Goal: Task Accomplishment & Management: Complete application form

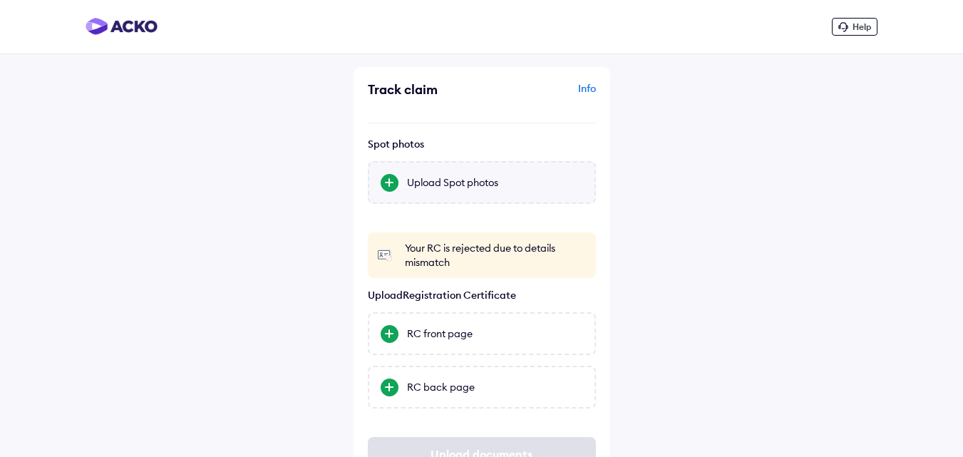
click at [438, 177] on div "Upload Spot photos" at bounding box center [495, 182] width 176 height 14
click at [0, 0] on input "Upload Spot photos" at bounding box center [0, 0] width 0 height 0
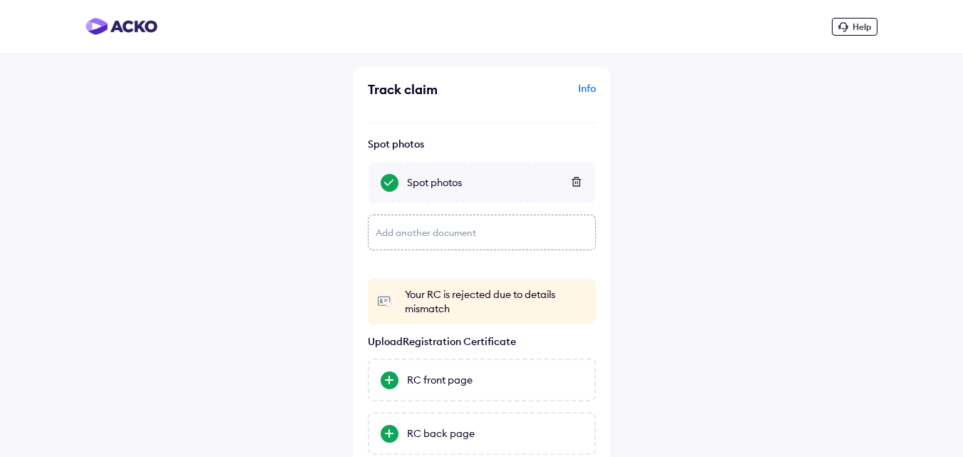
click at [446, 230] on div "Add another document" at bounding box center [482, 232] width 228 height 36
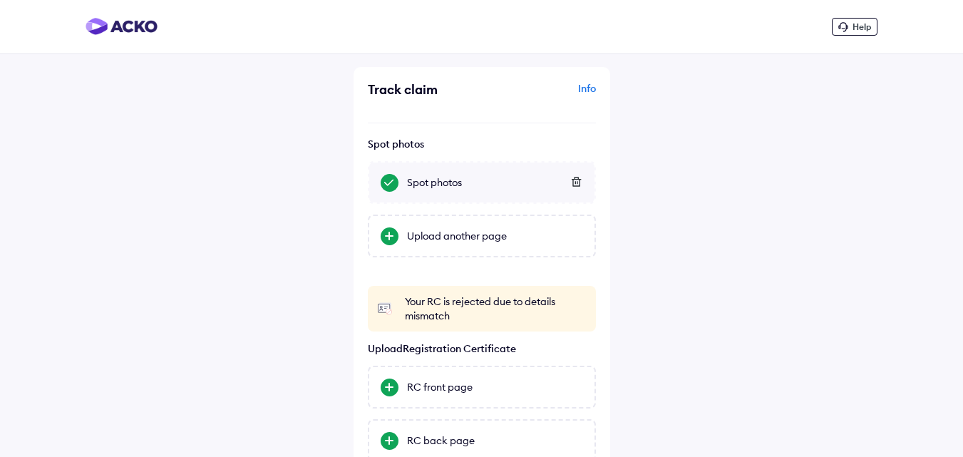
click at [446, 230] on div "Upload another page" at bounding box center [495, 236] width 176 height 14
click at [0, 0] on input "Upload another page" at bounding box center [0, 0] width 0 height 0
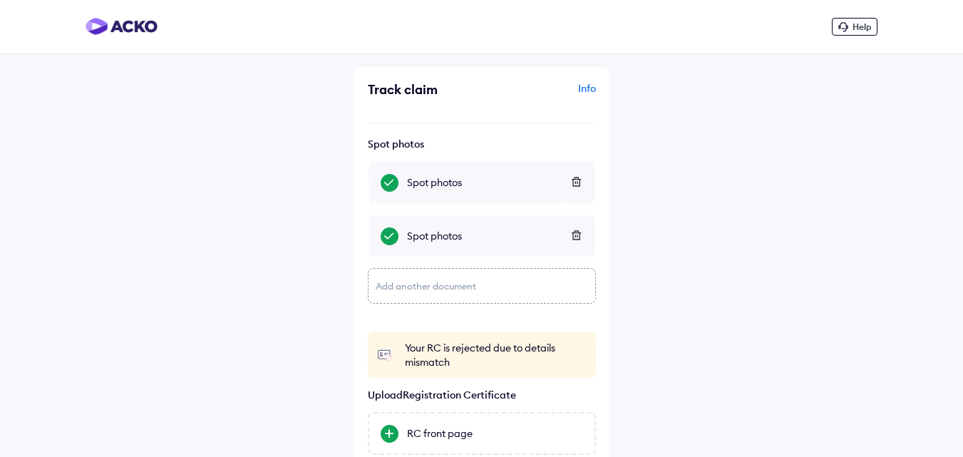
click at [445, 286] on div "Add another document" at bounding box center [482, 286] width 228 height 36
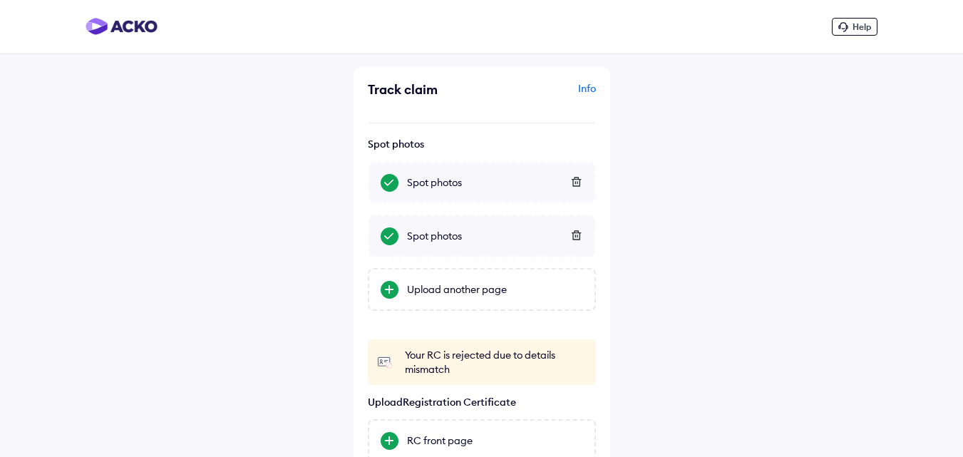
click at [445, 286] on div "Upload another page" at bounding box center [495, 289] width 176 height 14
click at [0, 0] on input "Upload another page" at bounding box center [0, 0] width 0 height 0
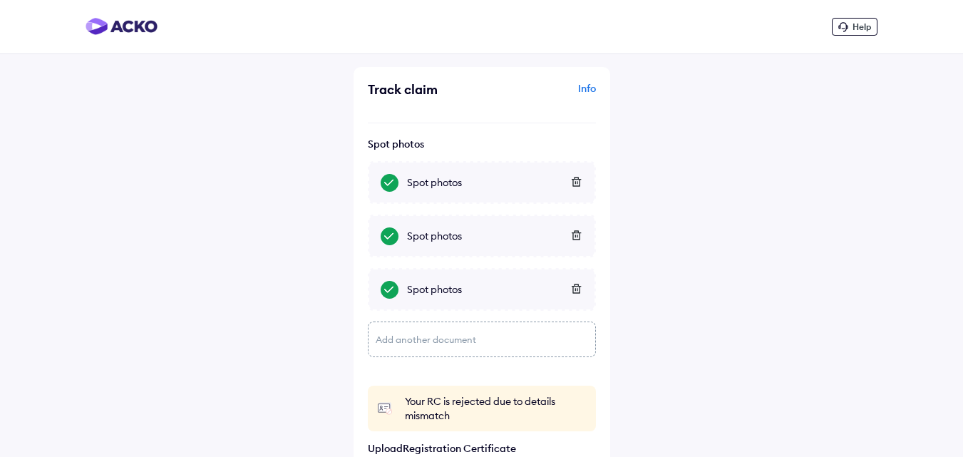
click at [438, 337] on div "Add another document" at bounding box center [482, 339] width 228 height 36
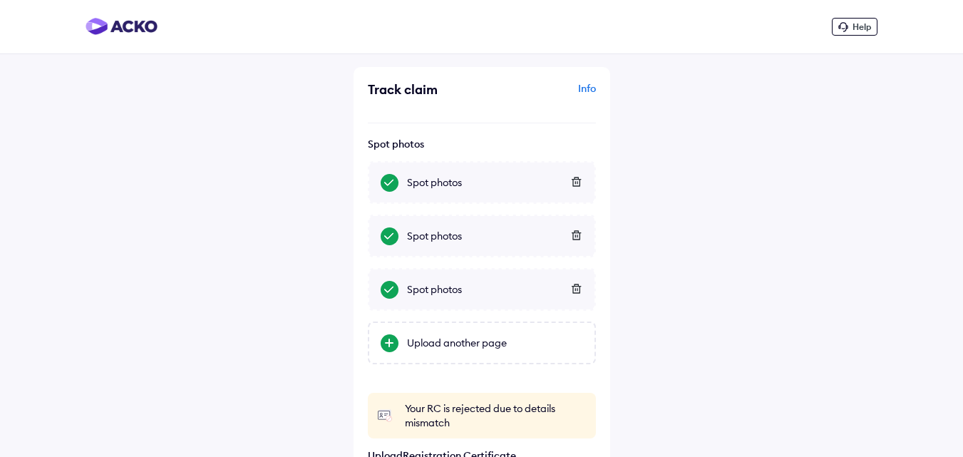
click at [438, 337] on div "Upload another page" at bounding box center [495, 343] width 176 height 14
click at [0, 0] on input "Upload another page" at bounding box center [0, 0] width 0 height 0
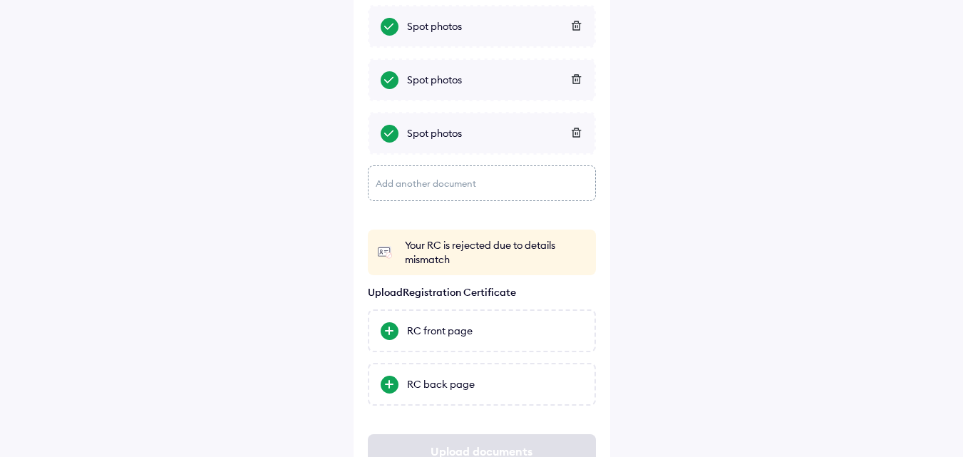
scroll to position [214, 0]
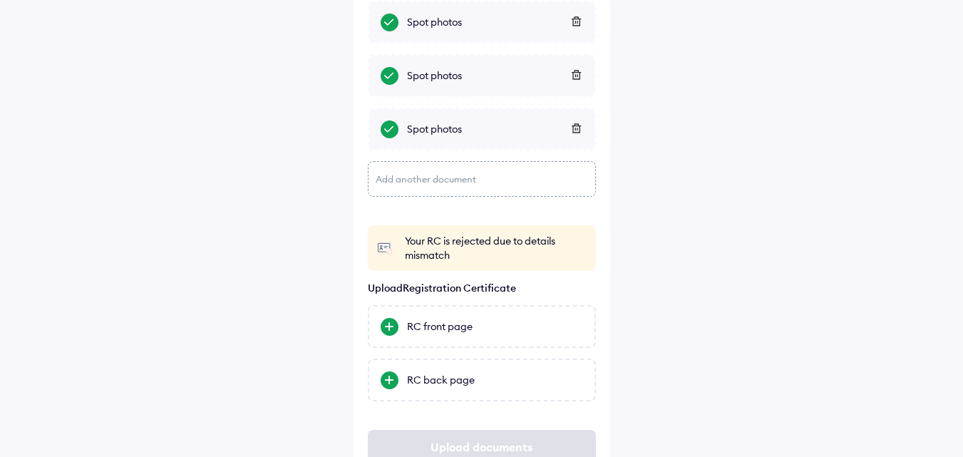
click at [445, 180] on div "Add another document" at bounding box center [482, 179] width 228 height 36
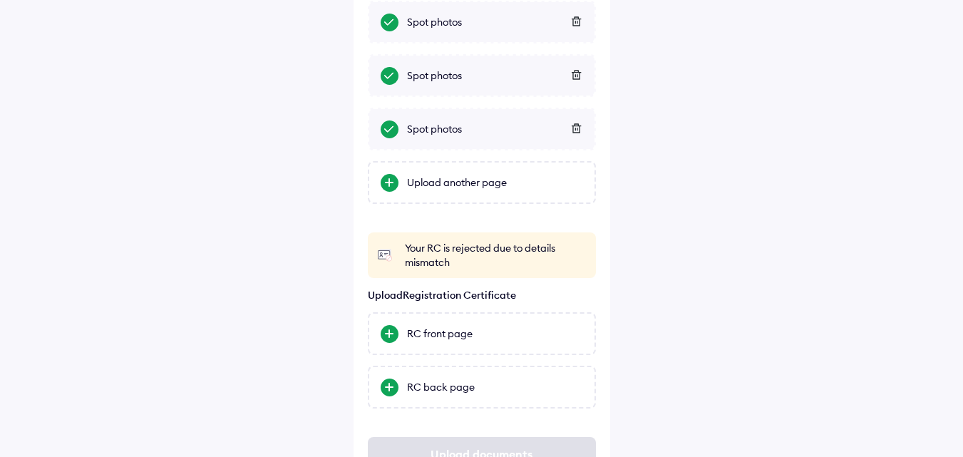
click at [445, 180] on div "Upload another page" at bounding box center [495, 182] width 176 height 14
click at [0, 0] on input "Upload another page" at bounding box center [0, 0] width 0 height 0
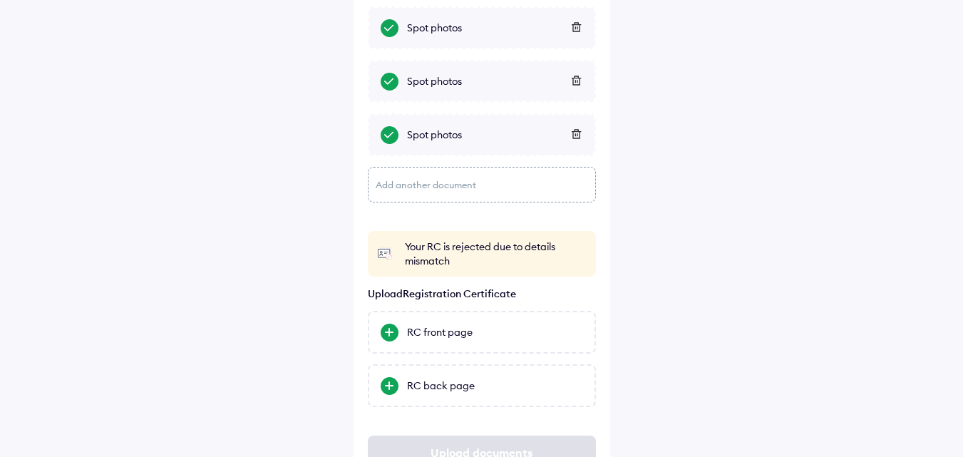
scroll to position [285, 0]
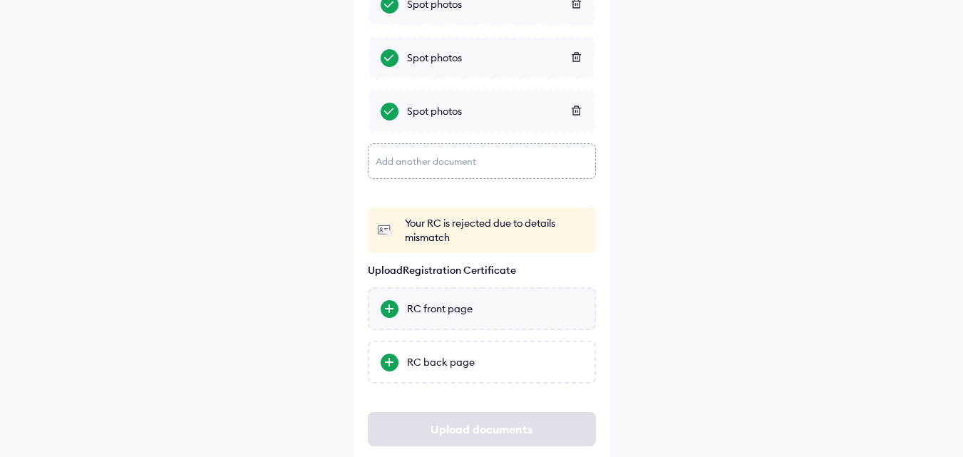
click at [468, 306] on div "RC front page" at bounding box center [495, 308] width 176 height 14
click at [0, 0] on input "RC front page" at bounding box center [0, 0] width 0 height 0
click at [440, 361] on div "RC back page" at bounding box center [495, 362] width 176 height 14
click at [0, 0] on input "RC back page" at bounding box center [0, 0] width 0 height 0
click at [440, 240] on div "Your RC is rejected due to details mismatch" at bounding box center [496, 230] width 182 height 29
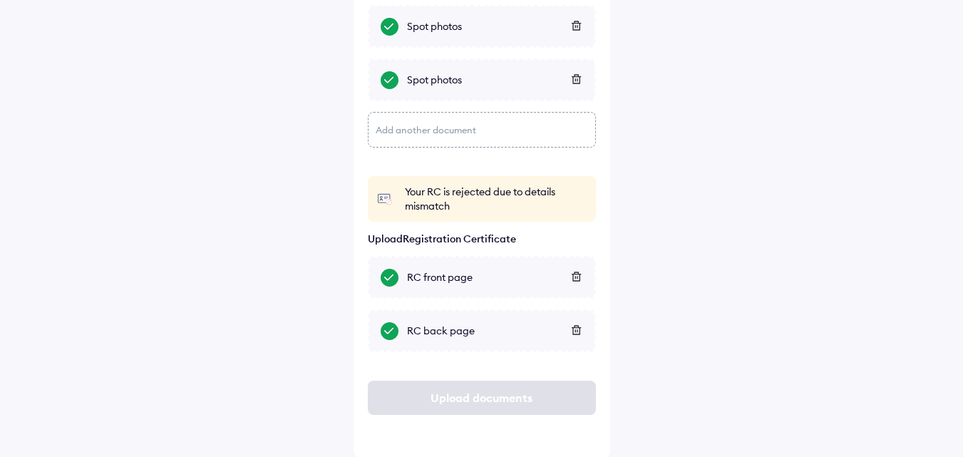
scroll to position [317, 0]
click at [467, 398] on div "Upload documents" at bounding box center [482, 397] width 228 height 34
click at [427, 119] on div "Add another document" at bounding box center [482, 129] width 228 height 36
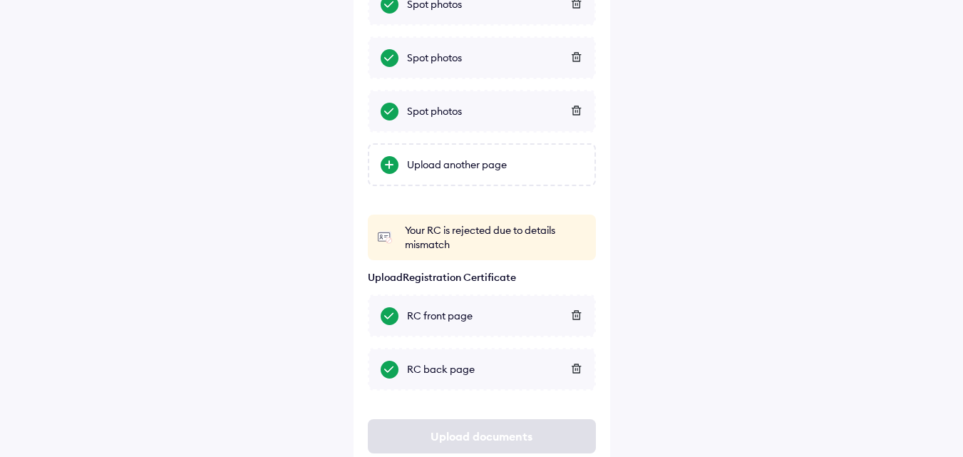
scroll to position [0, 0]
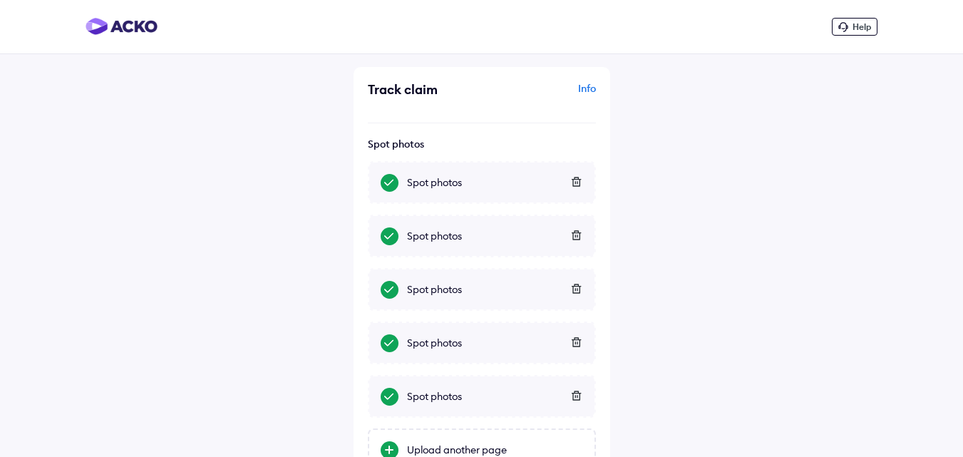
click at [587, 91] on div "Info" at bounding box center [540, 94] width 110 height 27
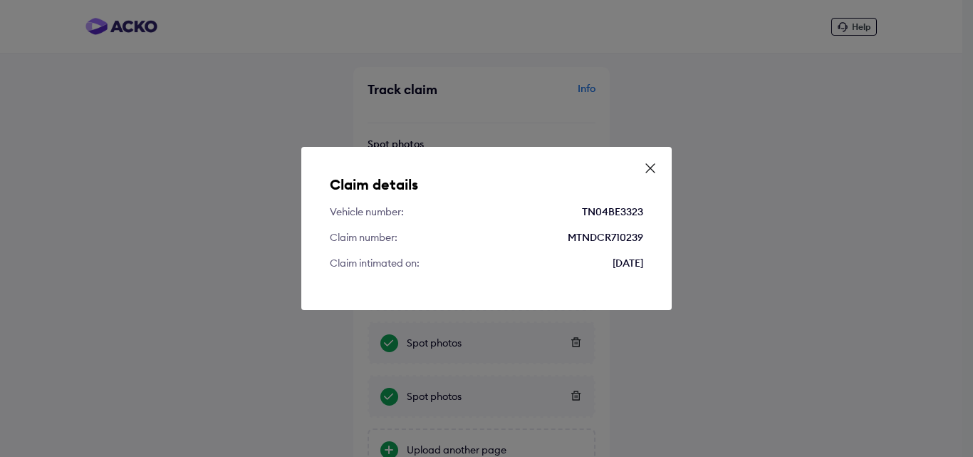
click at [656, 172] on icon at bounding box center [650, 168] width 14 height 14
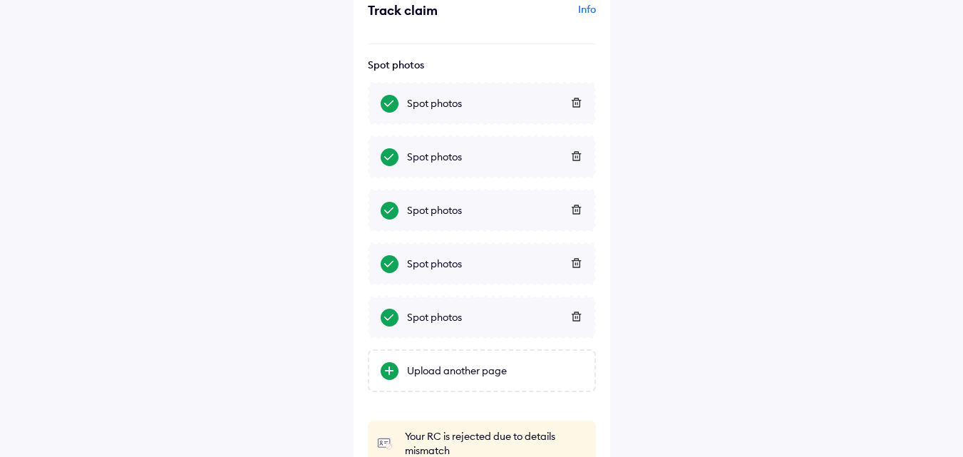
scroll to position [285, 0]
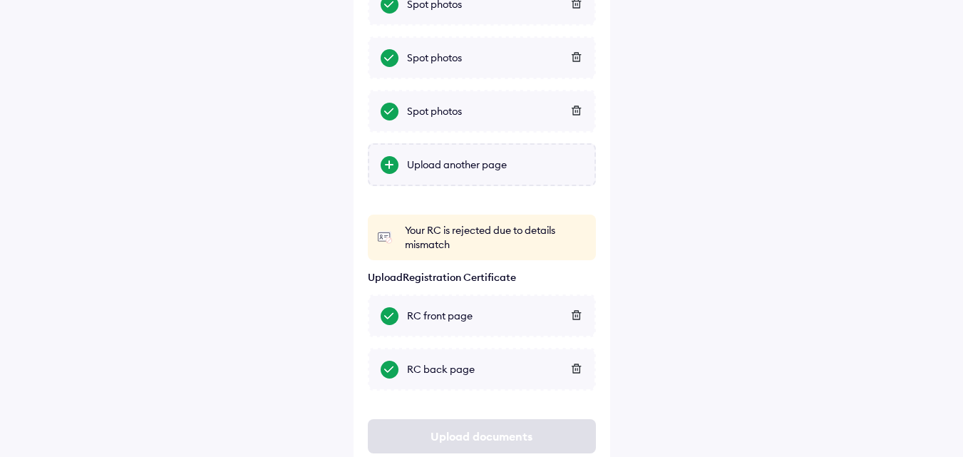
click at [457, 162] on div "Upload another page" at bounding box center [495, 164] width 176 height 14
click at [0, 0] on input "Upload another page" at bounding box center [0, 0] width 0 height 0
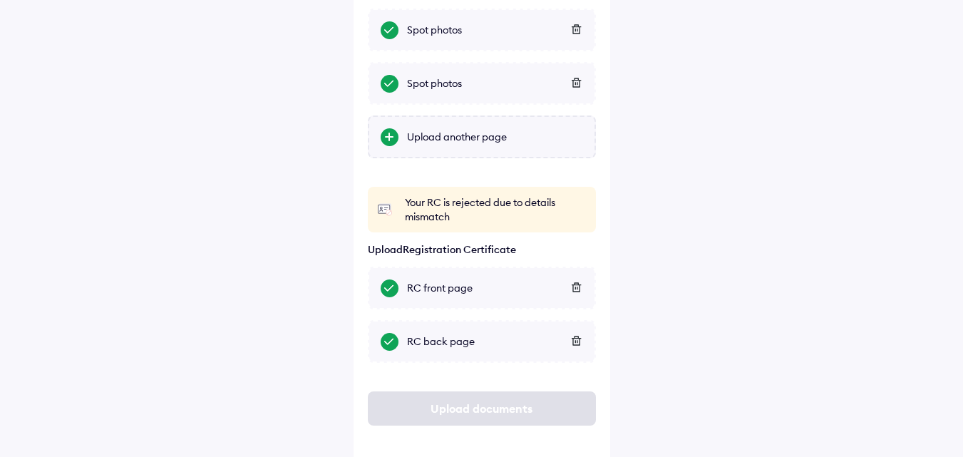
scroll to position [324, 0]
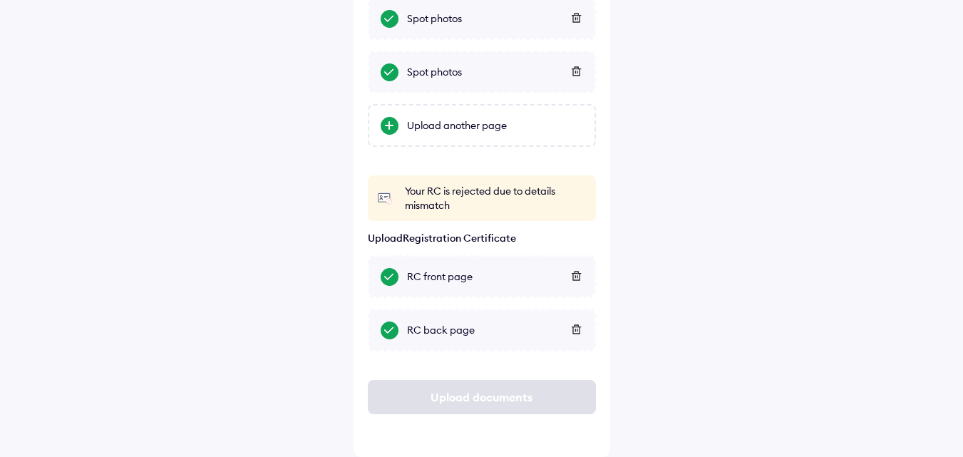
click at [465, 391] on div "Upload documents" at bounding box center [482, 397] width 228 height 34
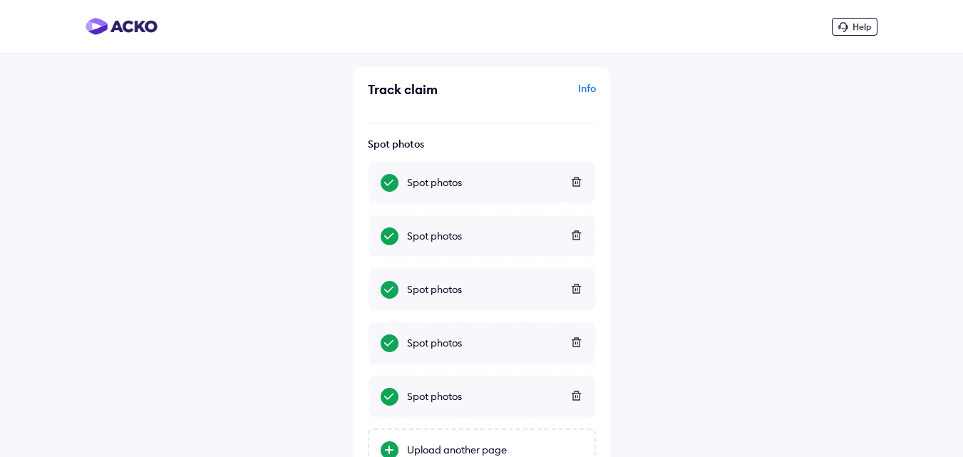
scroll to position [285, 0]
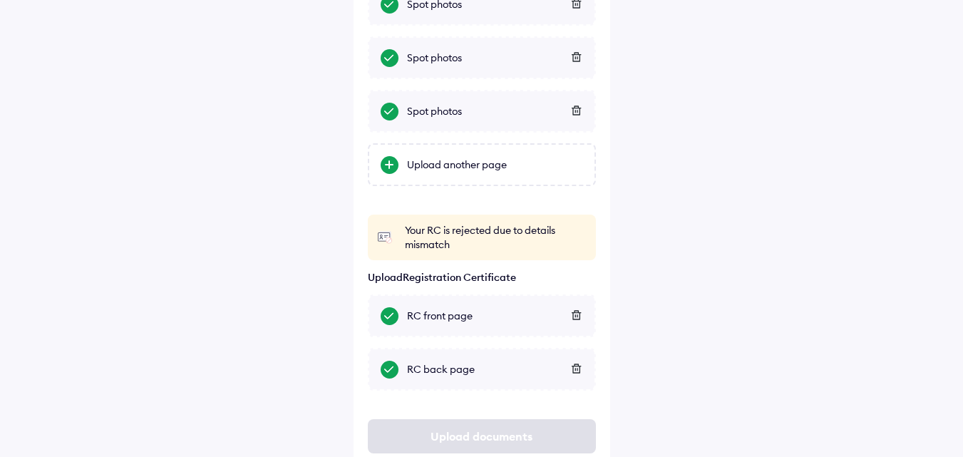
drag, startPoint x: 432, startPoint y: 164, endPoint x: 252, endPoint y: 192, distance: 182.5
click at [252, 192] on div "Help Track claim Info Spot photos Spot photos Spot photos Spot photos Spot phot…" at bounding box center [481, 105] width 963 height 781
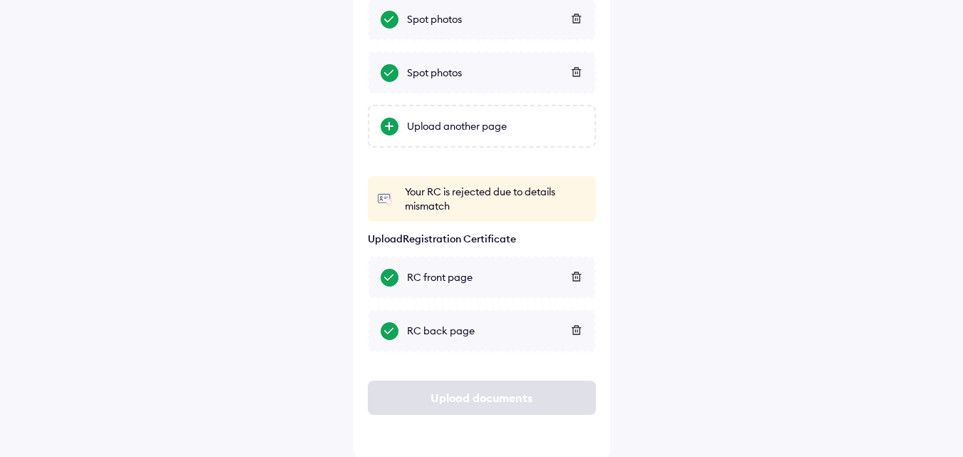
scroll to position [324, 0]
click at [457, 404] on div "Upload documents" at bounding box center [482, 397] width 228 height 34
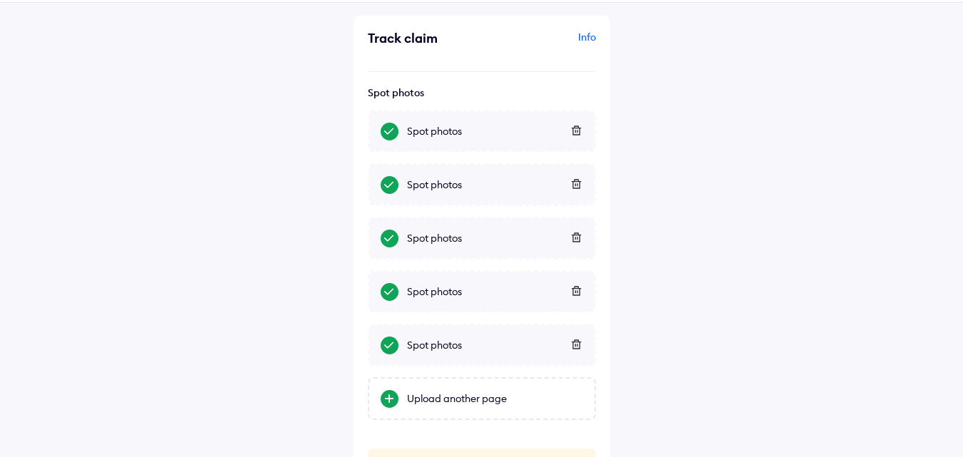
scroll to position [39, 0]
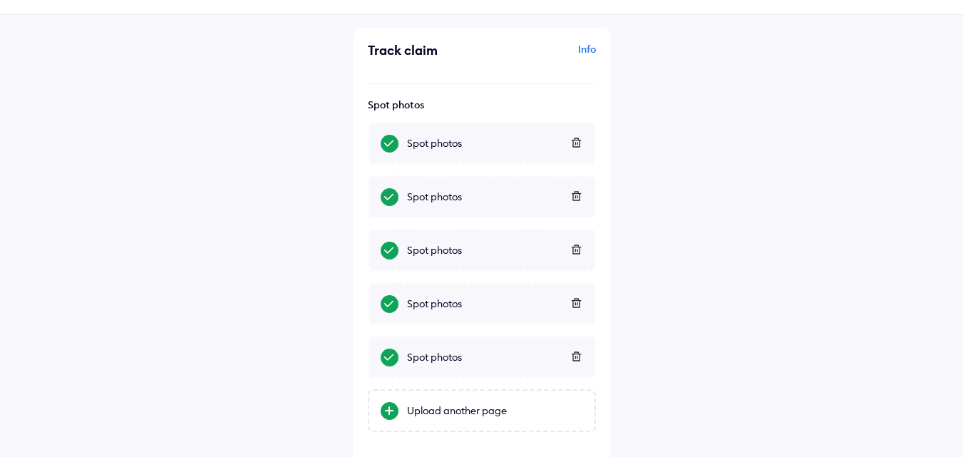
click at [566, 356] on div at bounding box center [568, 357] width 25 height 14
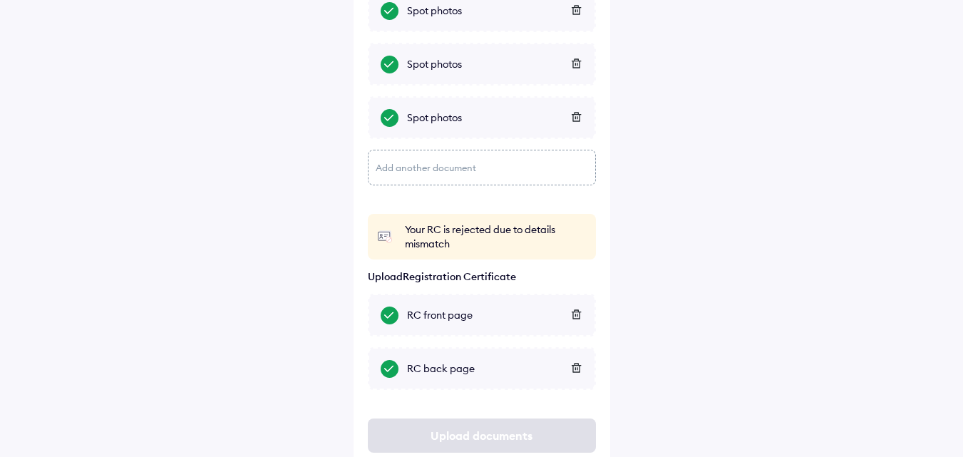
scroll to position [264, 0]
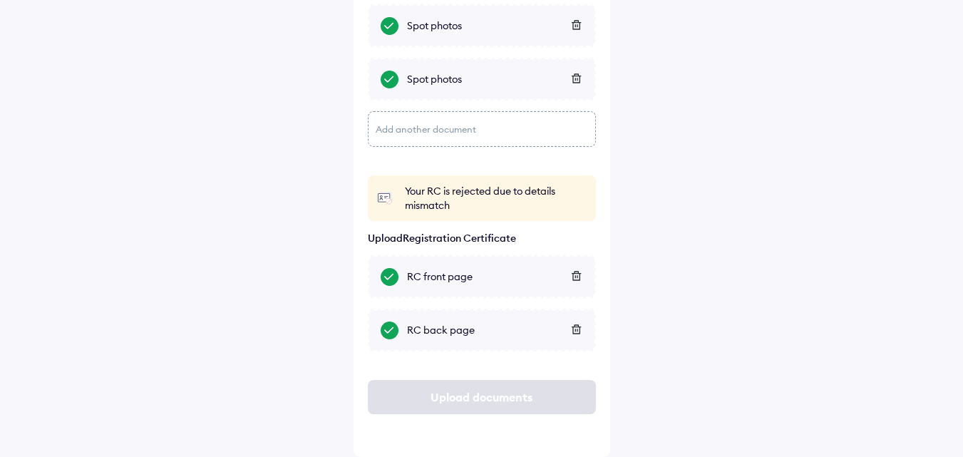
click at [487, 388] on div "Upload documents" at bounding box center [482, 397] width 228 height 34
click at [482, 396] on div "Upload documents" at bounding box center [482, 397] width 228 height 34
